Goal: Information Seeking & Learning: Check status

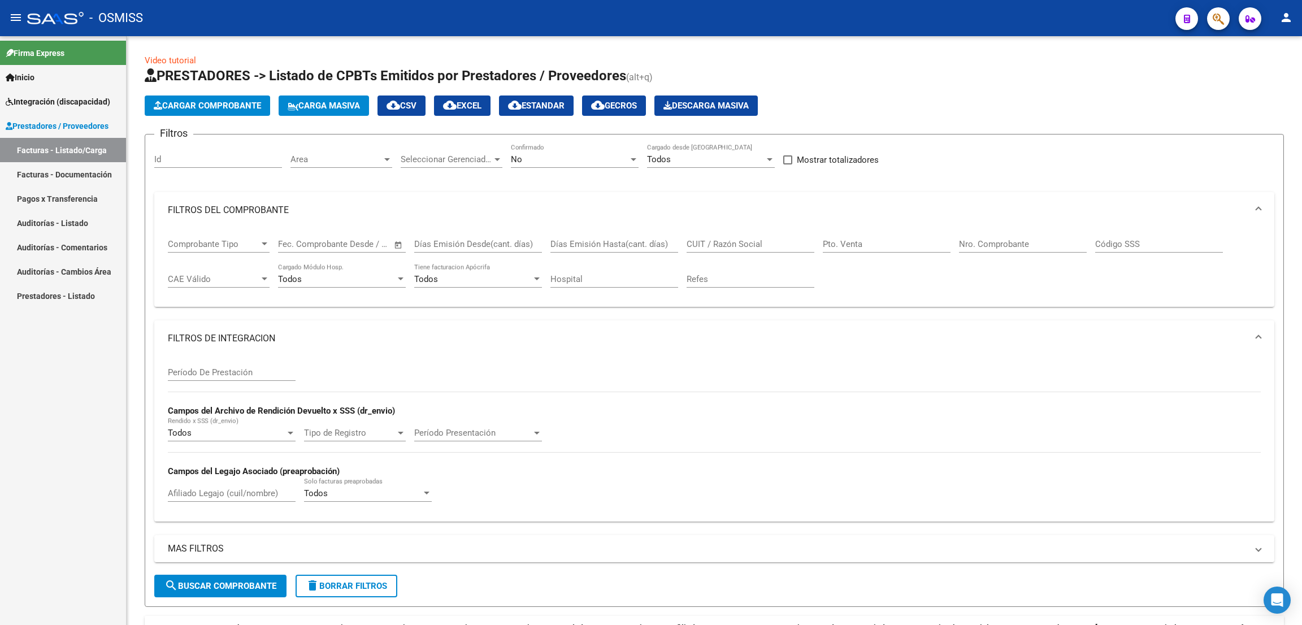
scroll to position [119, 0]
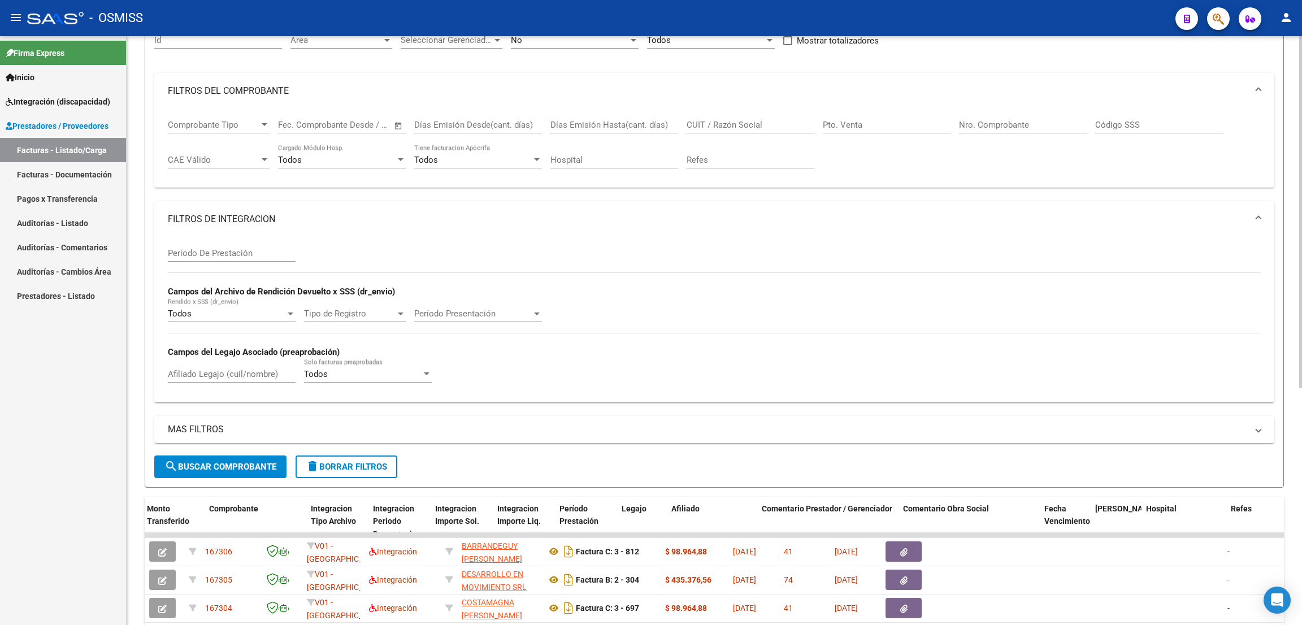
drag, startPoint x: 337, startPoint y: 465, endPoint x: 344, endPoint y: 462, distance: 7.6
click at [337, 465] on span "delete Borrar Filtros" at bounding box center [346, 467] width 81 height 10
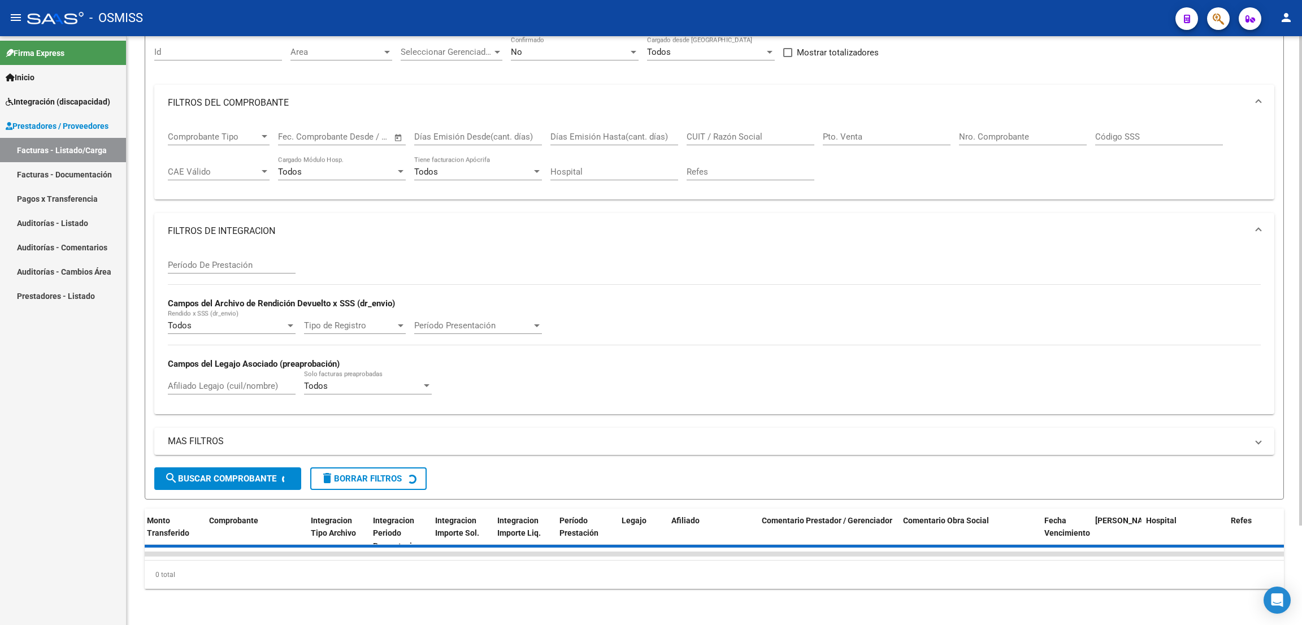
scroll to position [0, 0]
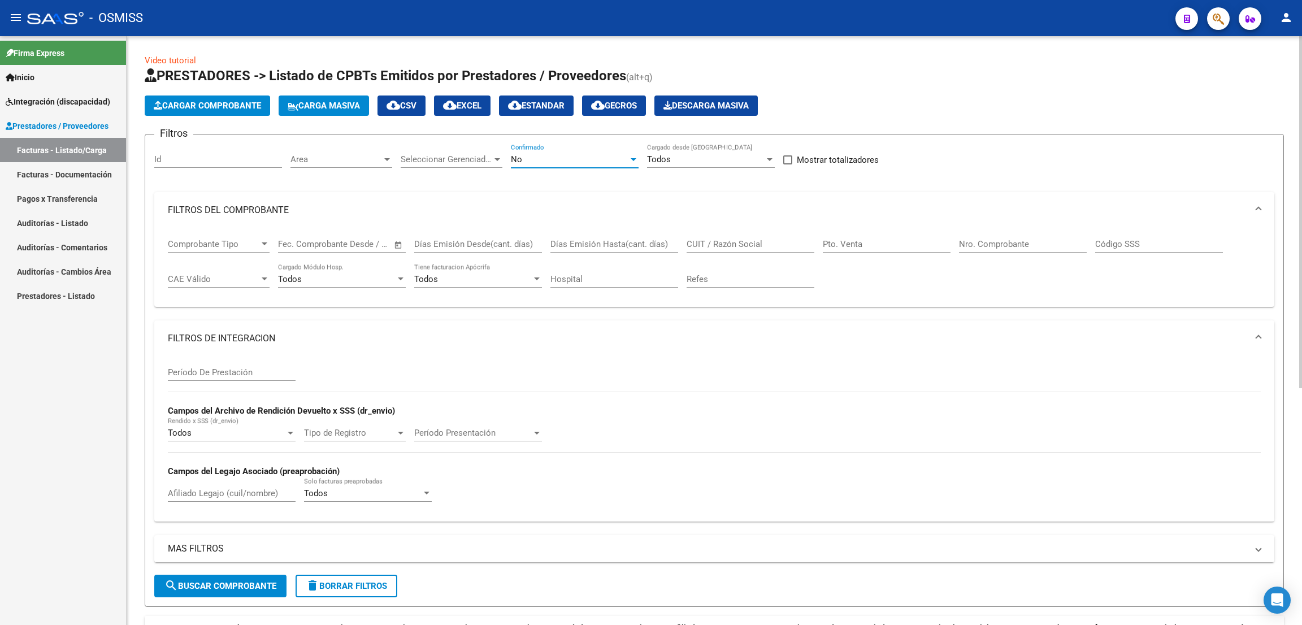
click at [556, 157] on div "No" at bounding box center [570, 159] width 118 height 10
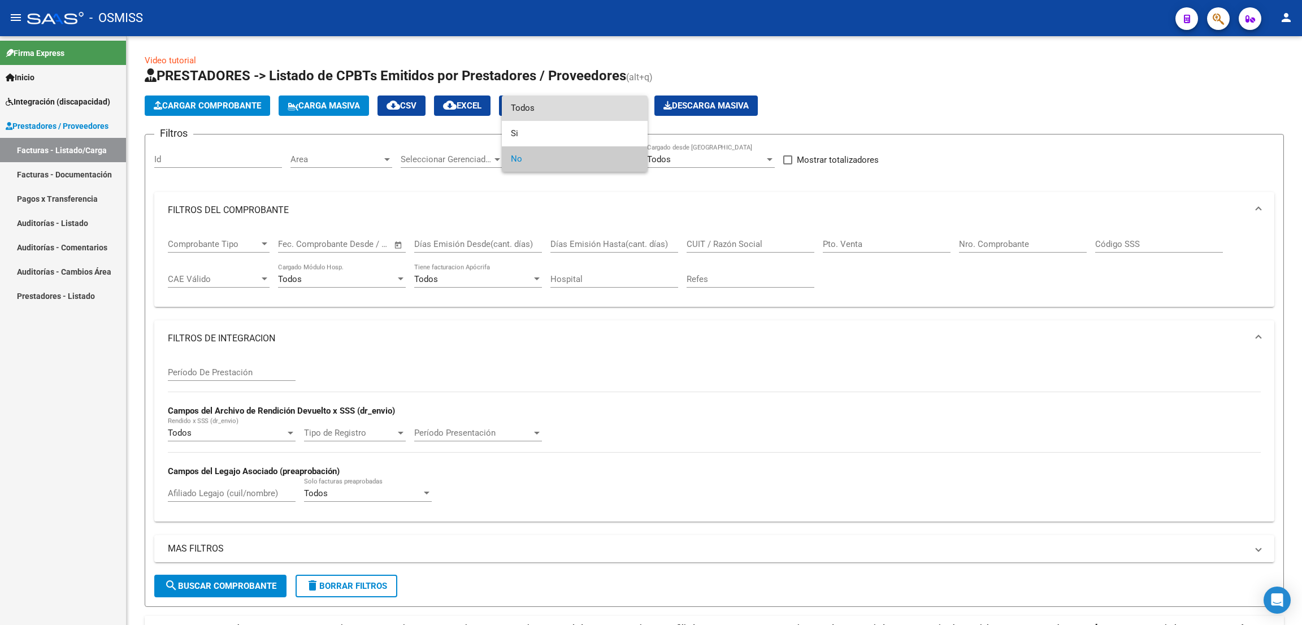
click at [554, 110] on span "Todos" at bounding box center [575, 108] width 128 height 25
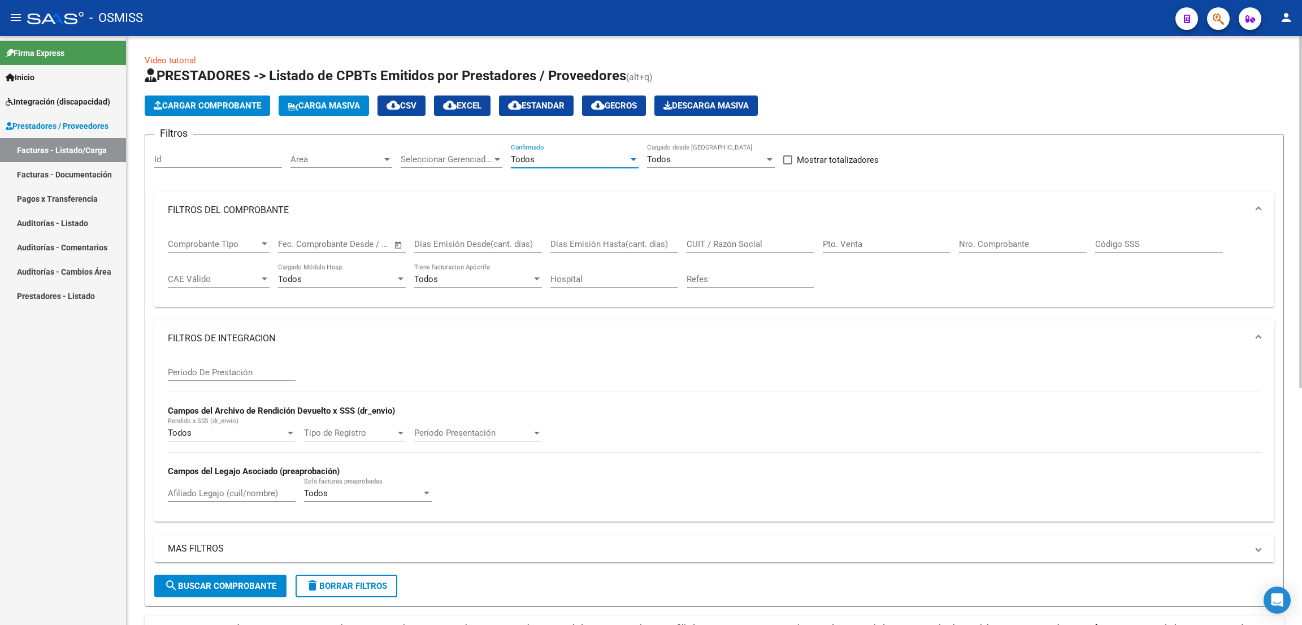
click at [747, 247] on input "CUIT / Razón Social" at bounding box center [751, 244] width 128 height 10
paste input "27310332157"
type input "27310332157"
click at [257, 583] on span "search Buscar Comprobante" at bounding box center [220, 586] width 112 height 10
click at [994, 245] on input "Nro. Comprobante" at bounding box center [1023, 244] width 128 height 10
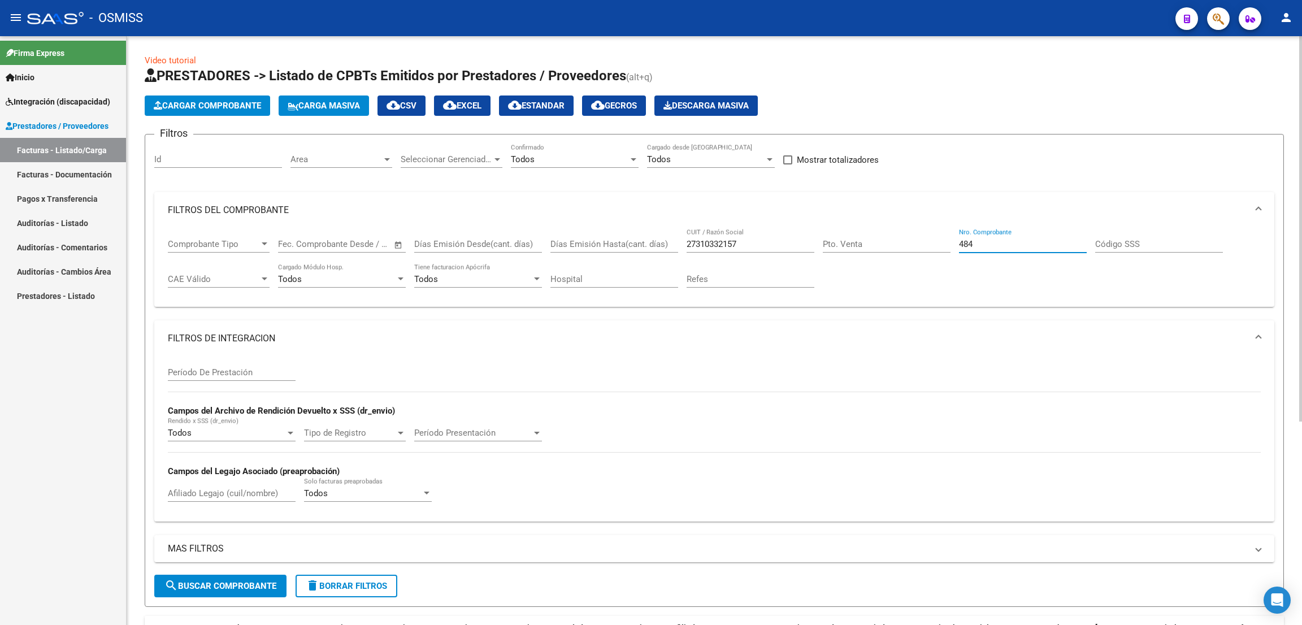
type input "484"
click at [238, 575] on button "search Buscar Comprobante" at bounding box center [220, 586] width 132 height 23
drag, startPoint x: 361, startPoint y: 587, endPoint x: 354, endPoint y: 578, distance: 11.0
click at [358, 587] on span "delete Borrar Filtros" at bounding box center [346, 586] width 81 height 10
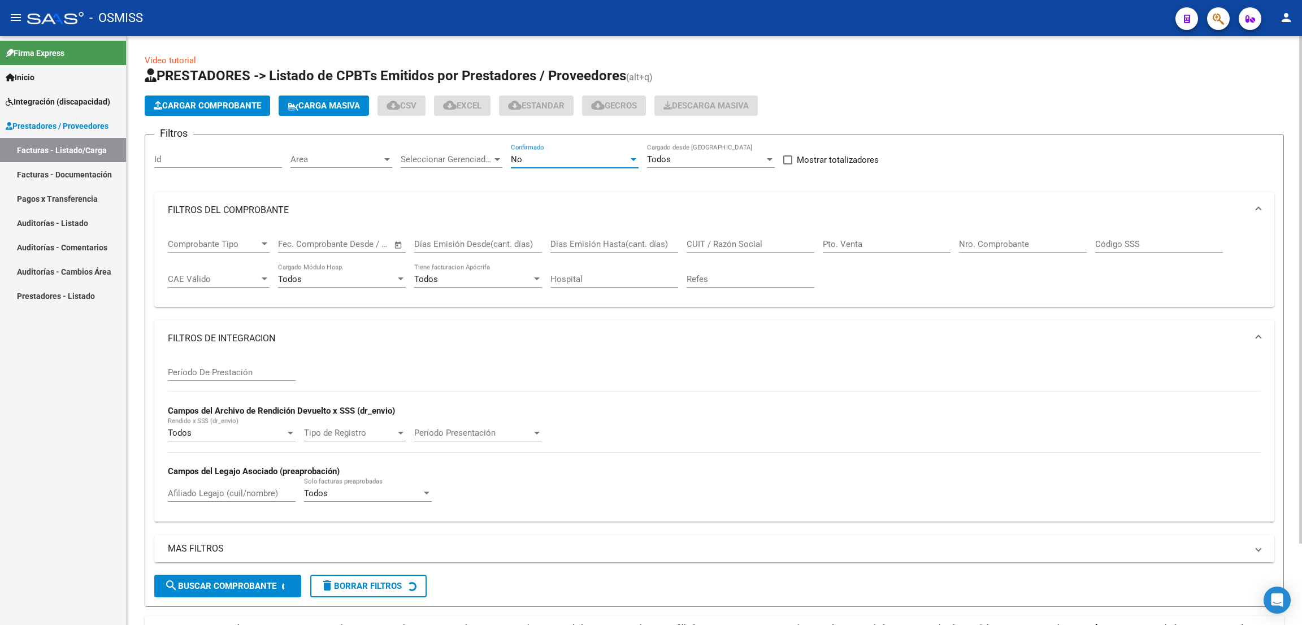
click at [561, 157] on div "No" at bounding box center [570, 159] width 118 height 10
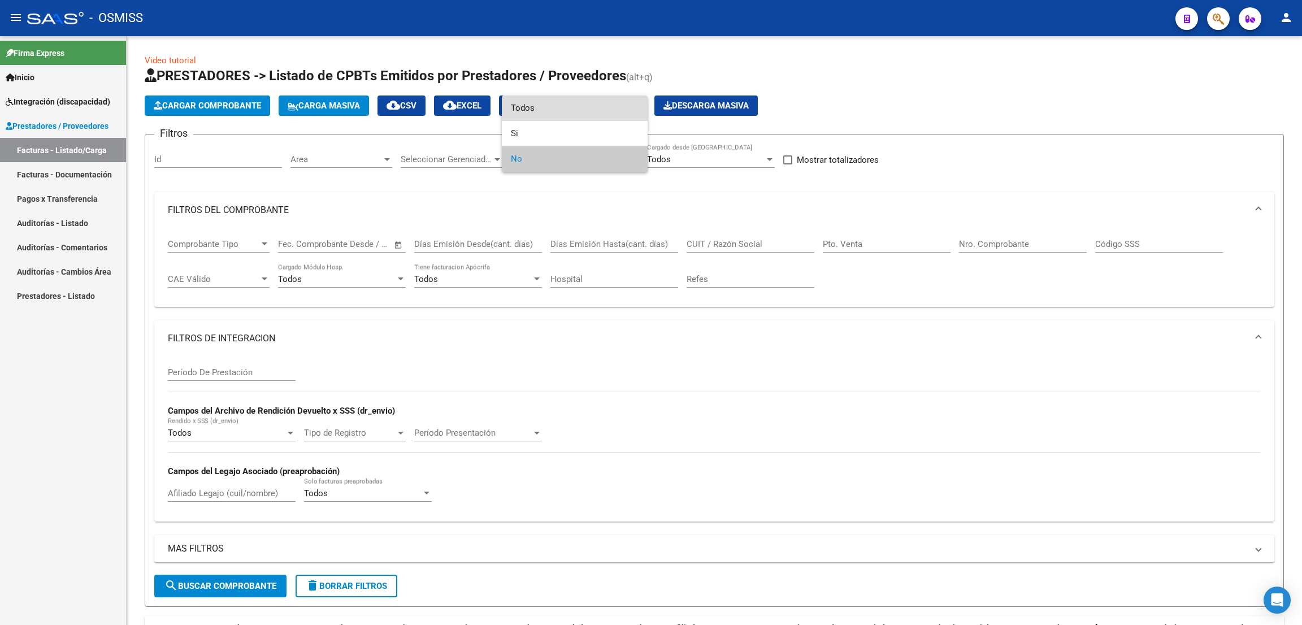
drag, startPoint x: 537, startPoint y: 110, endPoint x: 552, endPoint y: 117, distance: 16.4
click at [537, 110] on span "Todos" at bounding box center [575, 108] width 128 height 25
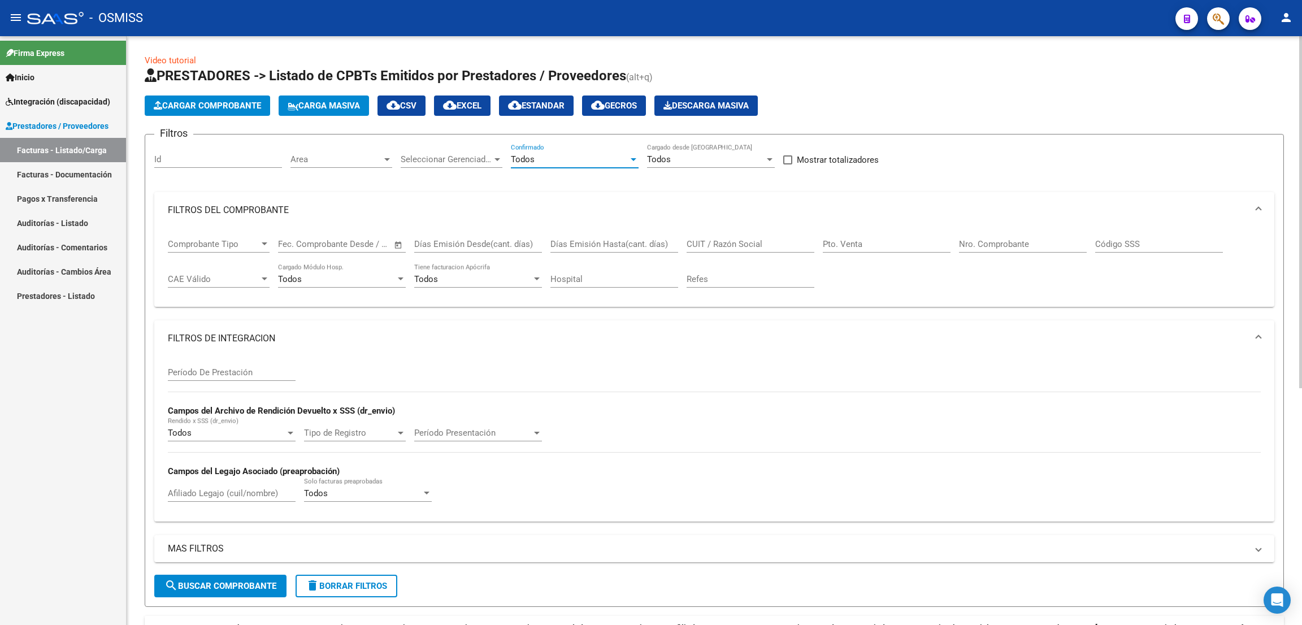
scroll to position [170, 0]
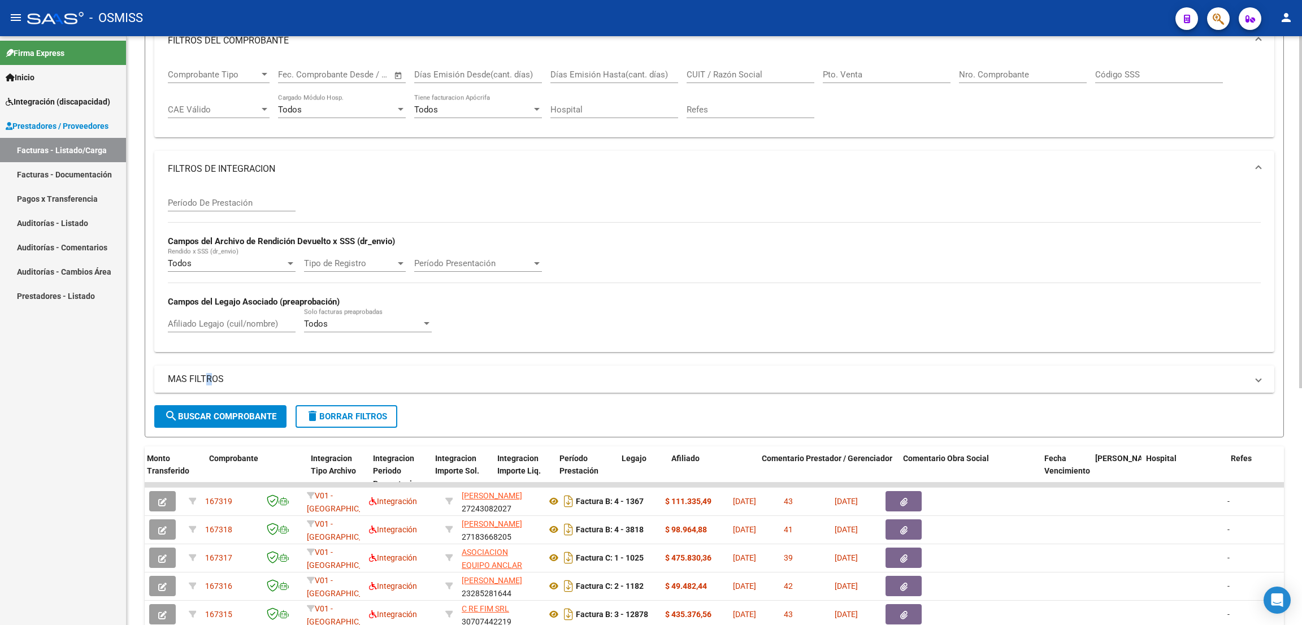
click at [204, 374] on mat-panel-title "MAS FILTROS" at bounding box center [708, 379] width 1080 height 12
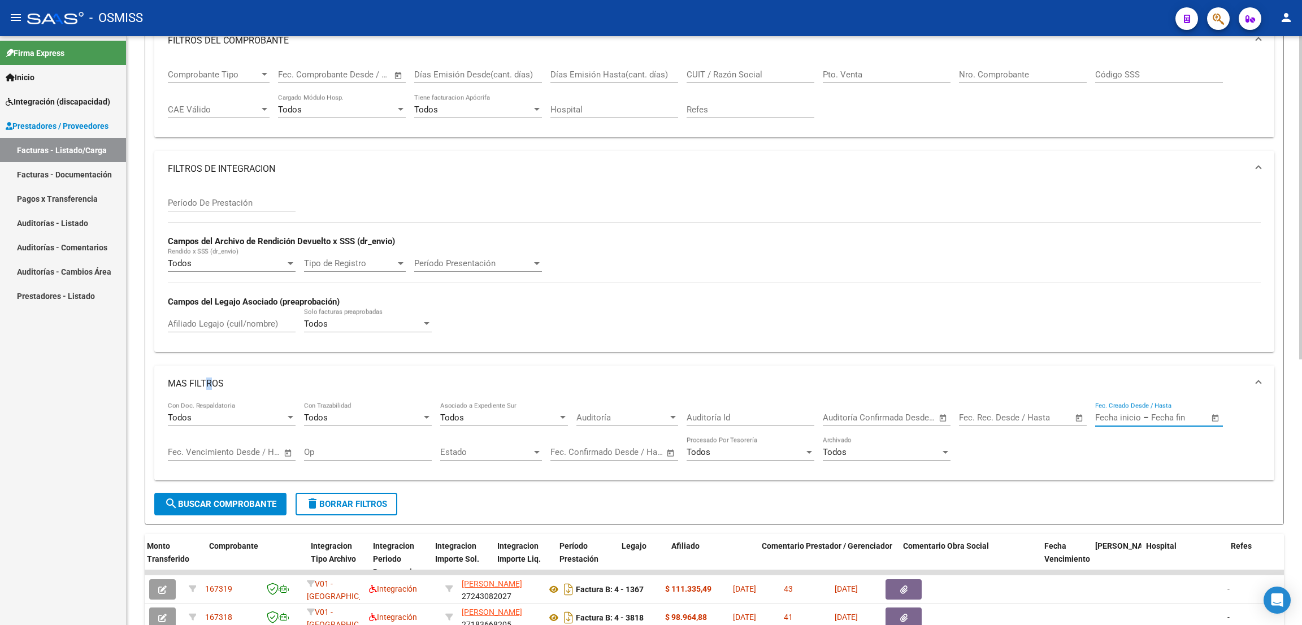
click at [1115, 422] on input "text" at bounding box center [1118, 418] width 46 height 10
click at [1132, 298] on span "1" at bounding box center [1134, 298] width 20 height 20
type input "[DATE]"
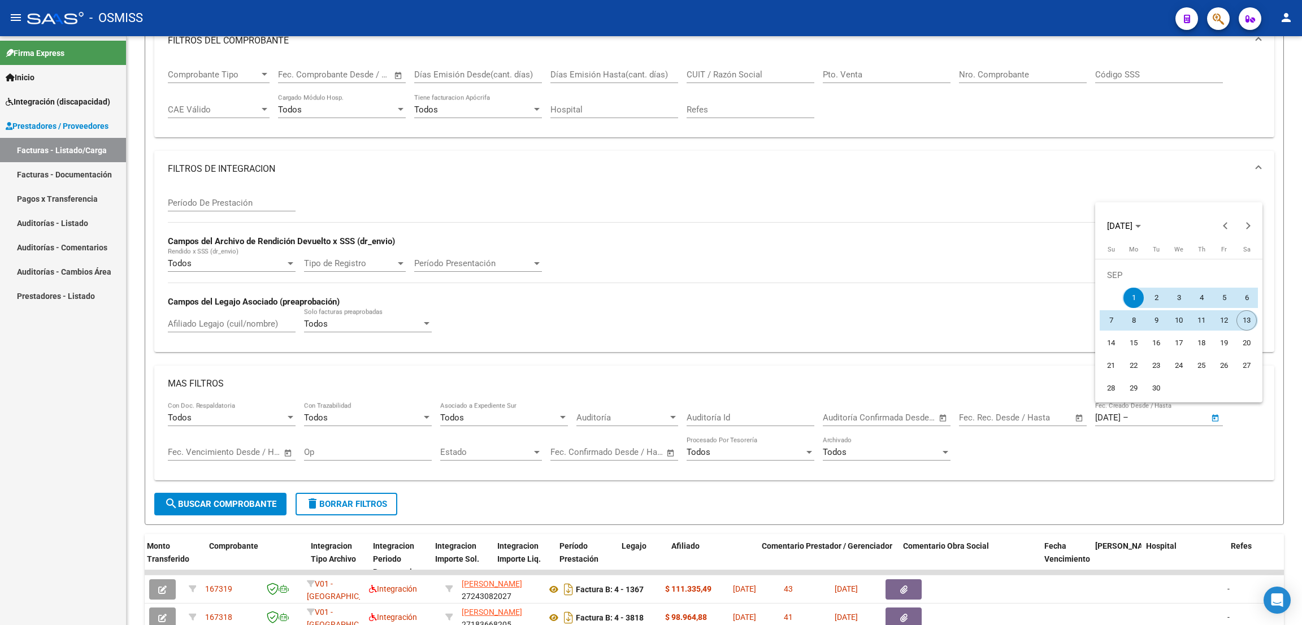
click at [1242, 322] on span "13" at bounding box center [1247, 320] width 20 height 20
type input "[DATE]"
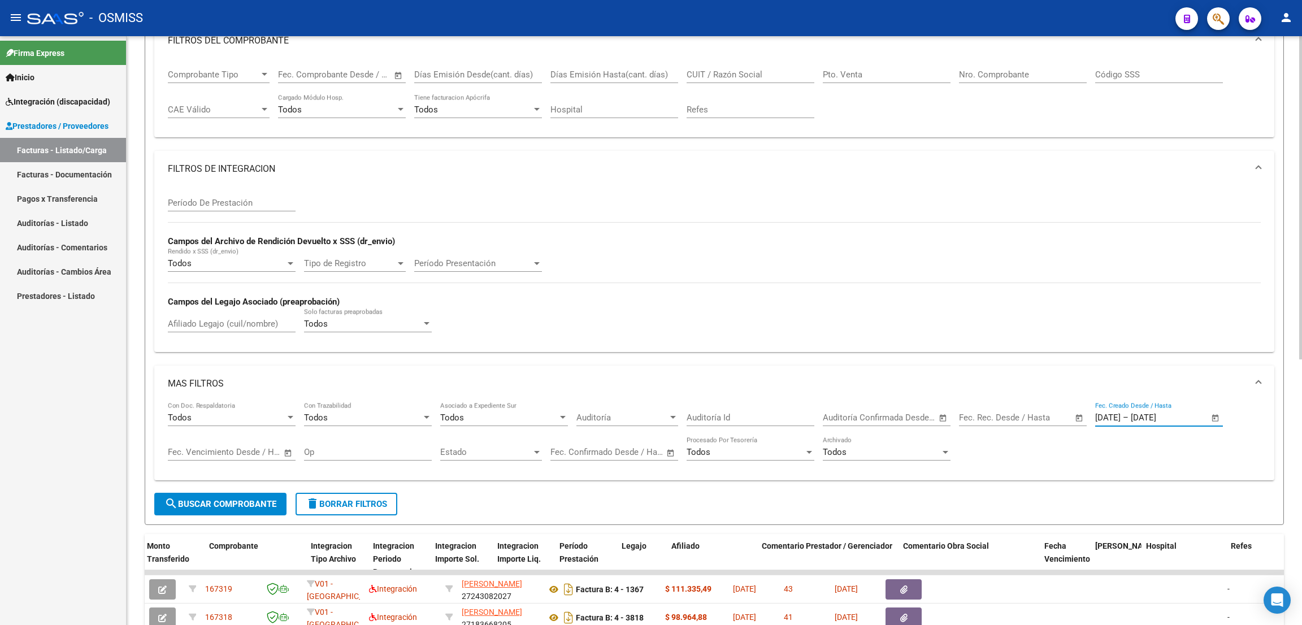
click at [246, 502] on span "search Buscar Comprobante" at bounding box center [220, 504] width 112 height 10
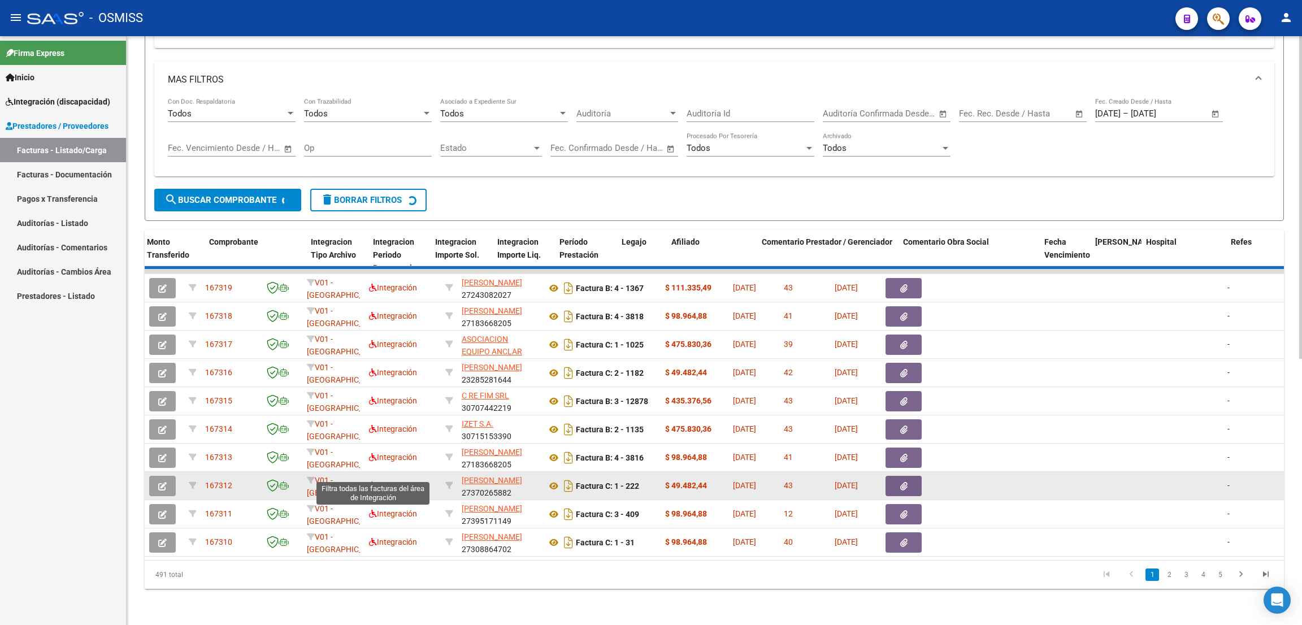
scroll to position [483, 0]
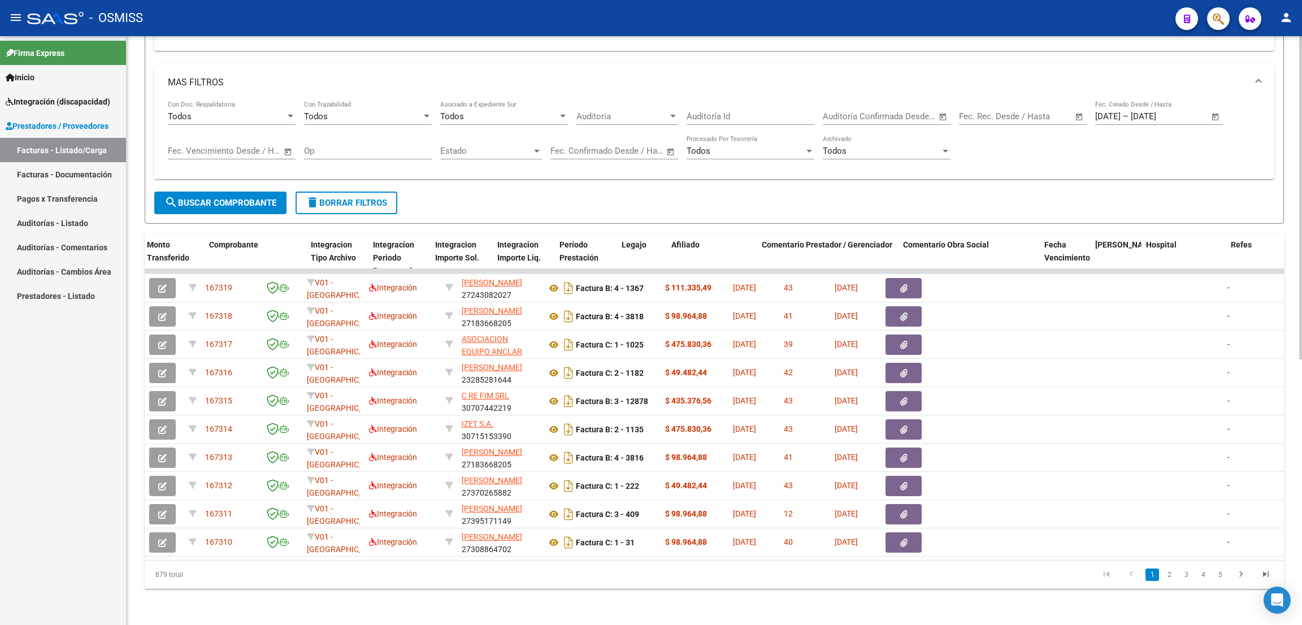
drag, startPoint x: 211, startPoint y: 576, endPoint x: 147, endPoint y: 576, distance: 64.4
click at [147, 575] on div "879 total" at bounding box center [258, 575] width 226 height 28
click at [836, 21] on div "- OSMISS" at bounding box center [596, 18] width 1139 height 25
